Goal: Find contact information: Find contact information

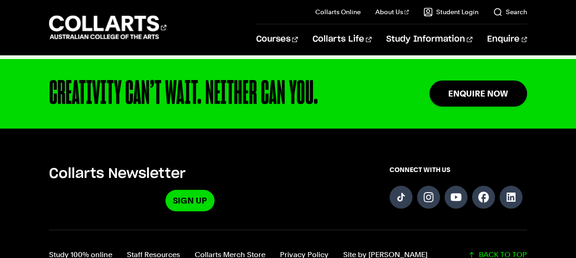
scroll to position [2418, 0]
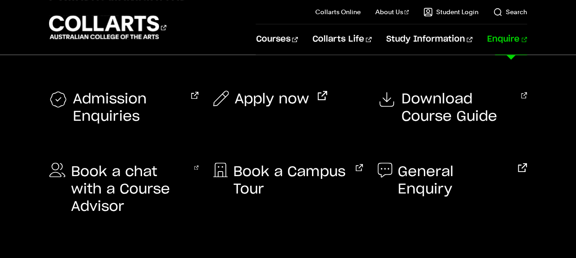
click at [510, 35] on link "Enquire" at bounding box center [507, 39] width 40 height 30
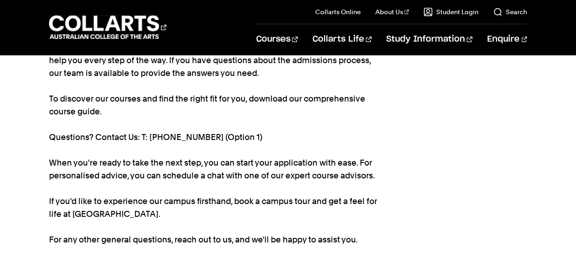
scroll to position [275, 0]
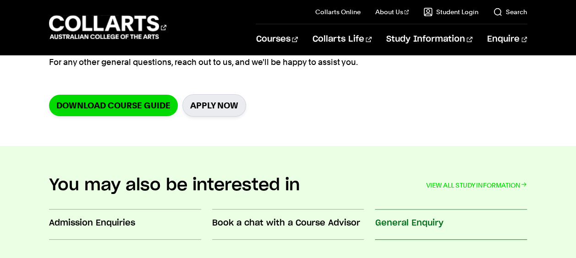
click at [420, 225] on h3 "General Enquiry" at bounding box center [451, 224] width 152 height 12
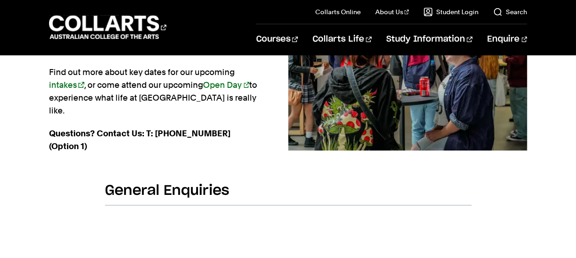
scroll to position [183, 0]
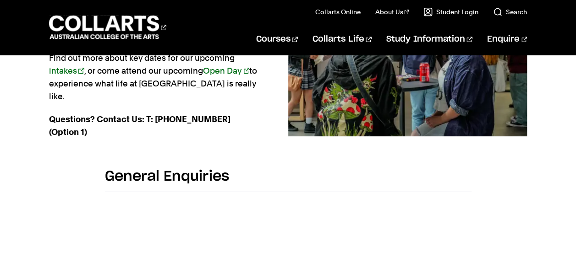
click at [225, 115] on strong "Questions? Contact Us: T: (+61) 1300 818 777 (Option 1)" at bounding box center [139, 126] width 181 height 22
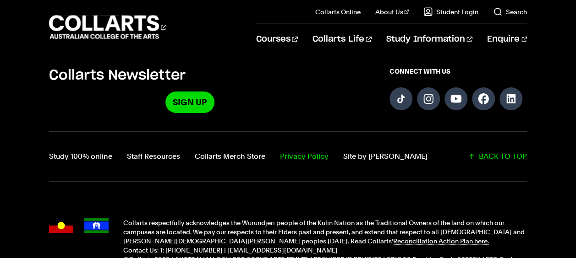
scroll to position [1054, 0]
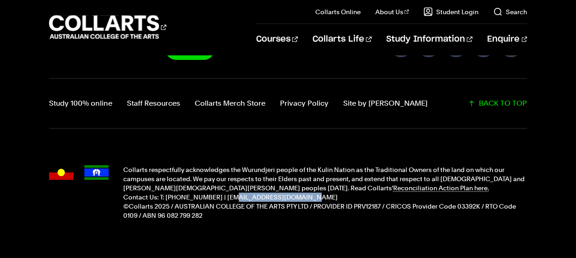
drag, startPoint x: 288, startPoint y: 167, endPoint x: 221, endPoint y: 170, distance: 67.0
click at [221, 193] on p "Contact Us: T: [PHONE_NUMBER] | [EMAIL_ADDRESS][DOMAIN_NAME]" at bounding box center [325, 197] width 404 height 9
copy p "info@collarts.edu.au"
